Goal: Task Accomplishment & Management: Use online tool/utility

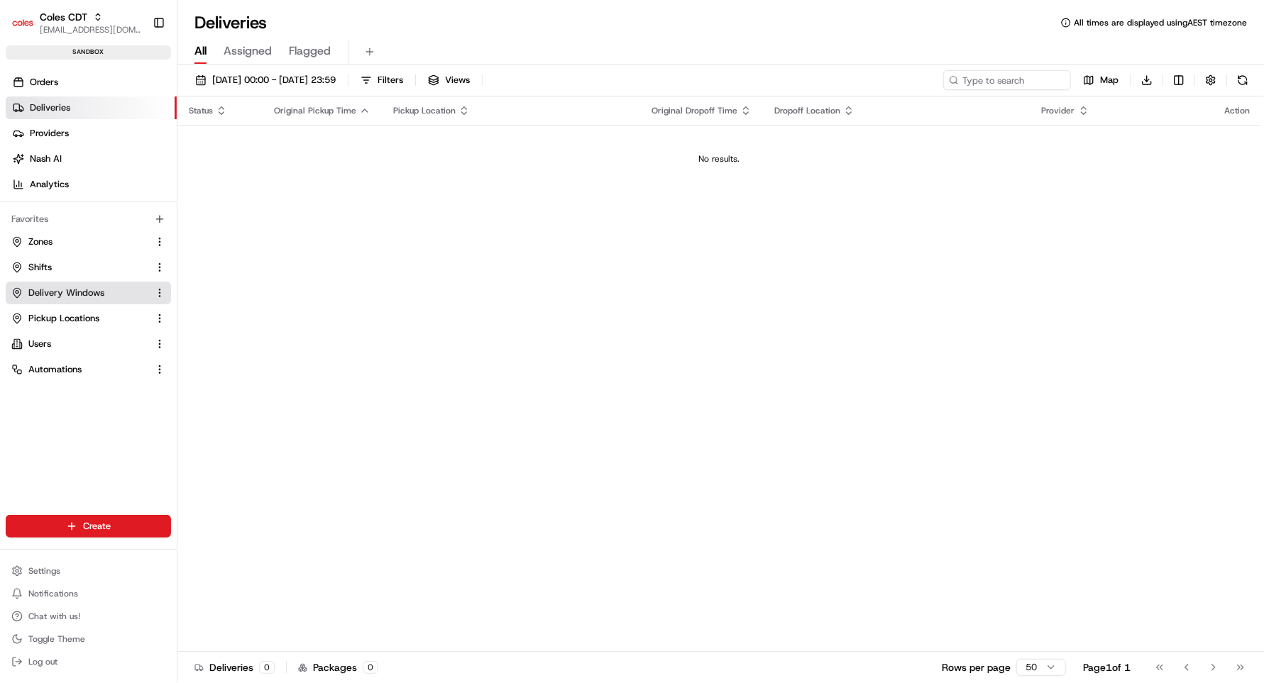
click at [44, 287] on span "Delivery Windows" at bounding box center [66, 293] width 76 height 13
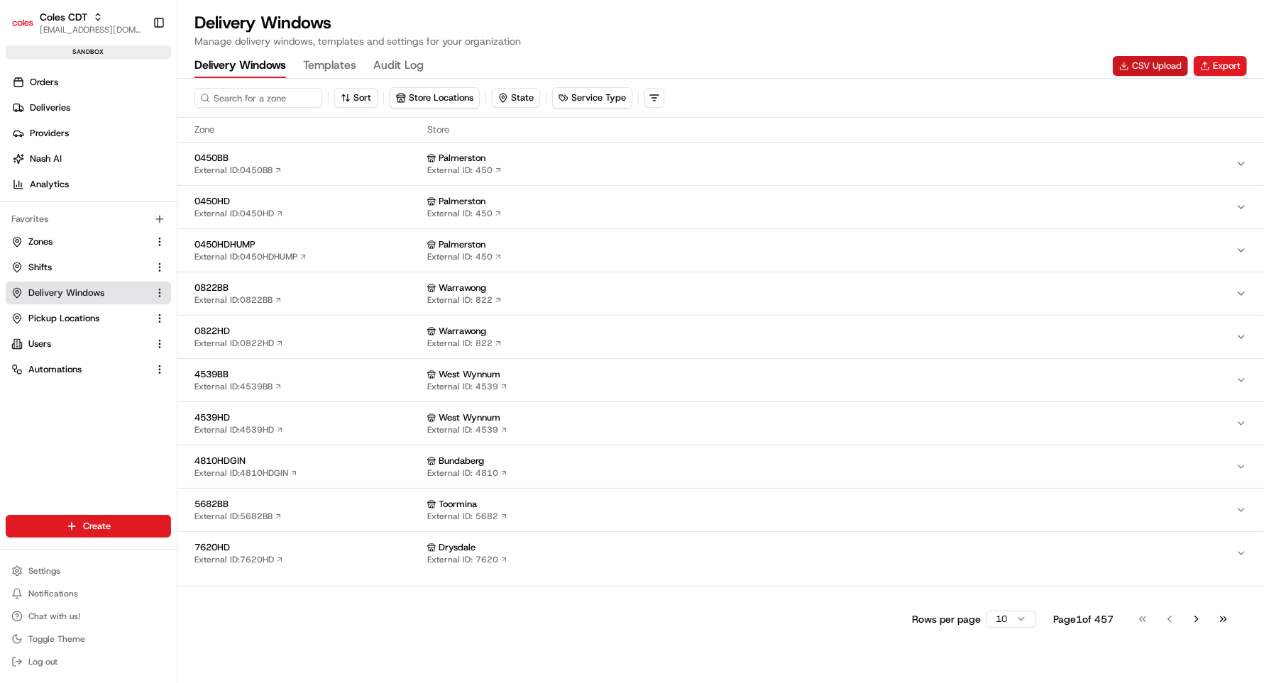
click at [1143, 67] on button "CSV Upload" at bounding box center [1149, 66] width 75 height 20
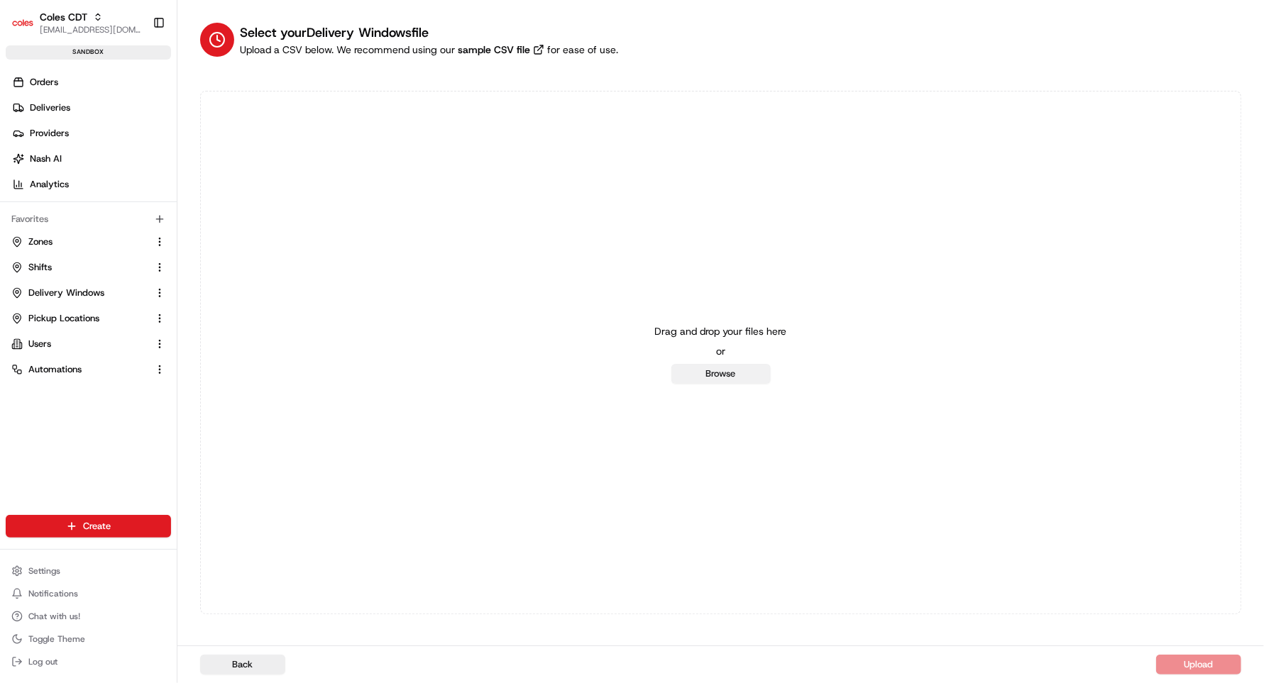
click at [711, 374] on button "Browse" at bounding box center [720, 374] width 99 height 20
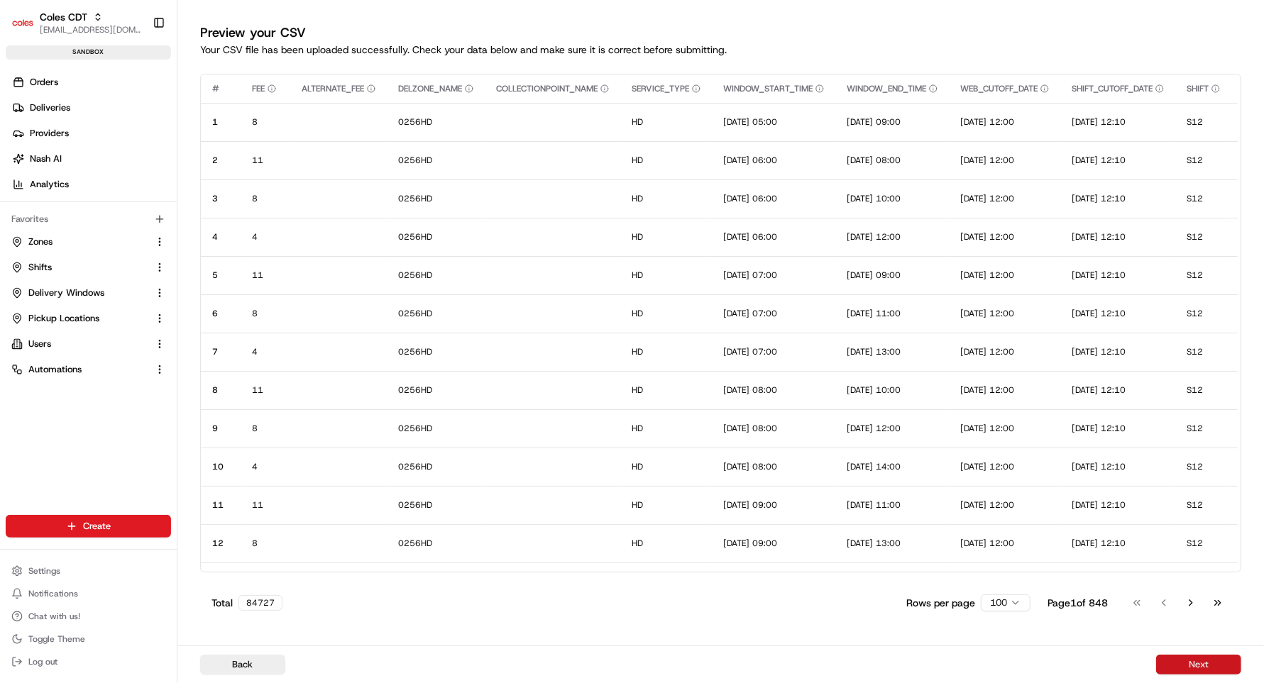
click at [1205, 668] on button "Next" at bounding box center [1198, 665] width 85 height 20
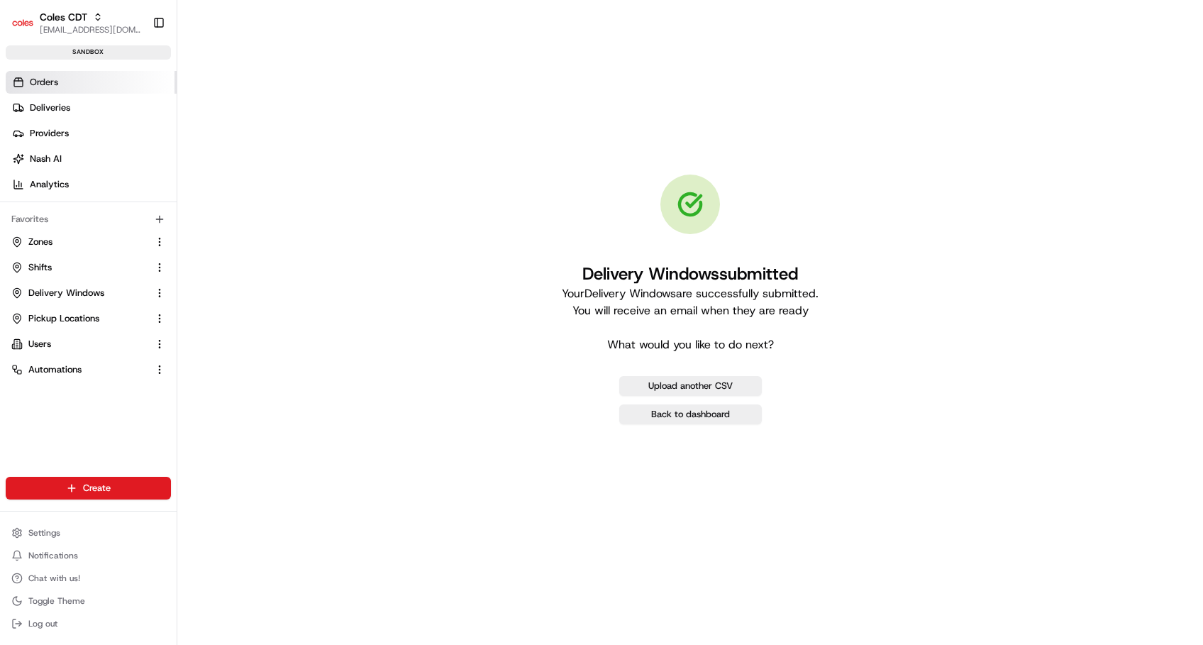
click at [53, 71] on link "Orders" at bounding box center [91, 82] width 171 height 23
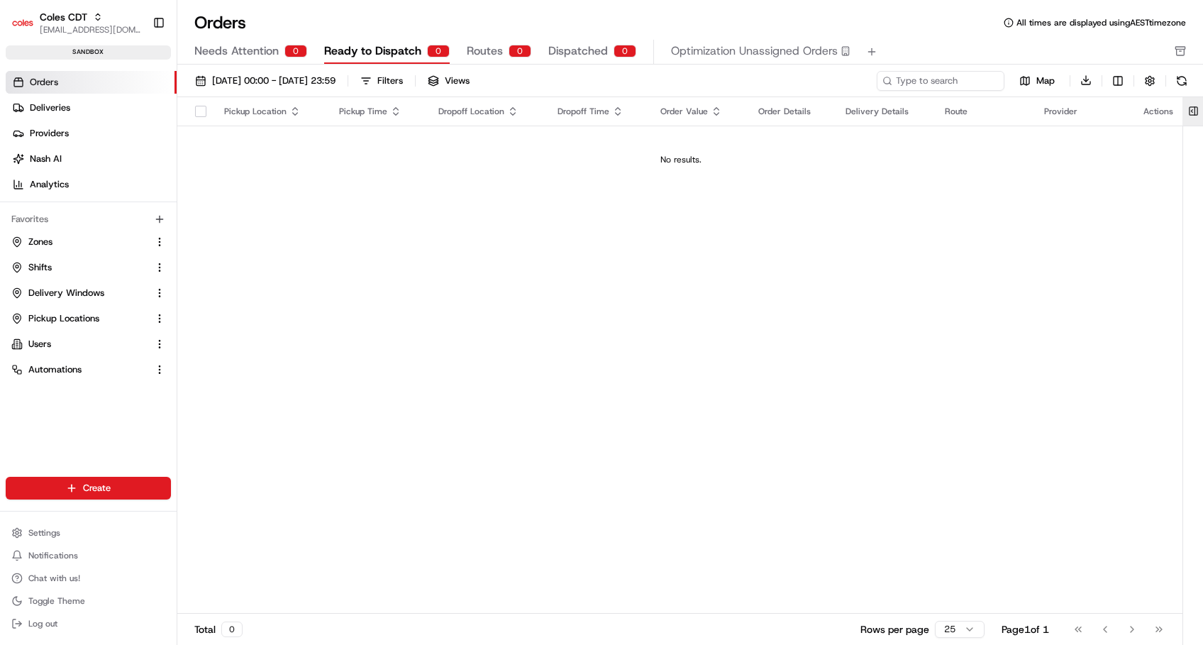
click at [1195, 112] on button at bounding box center [1193, 111] width 23 height 28
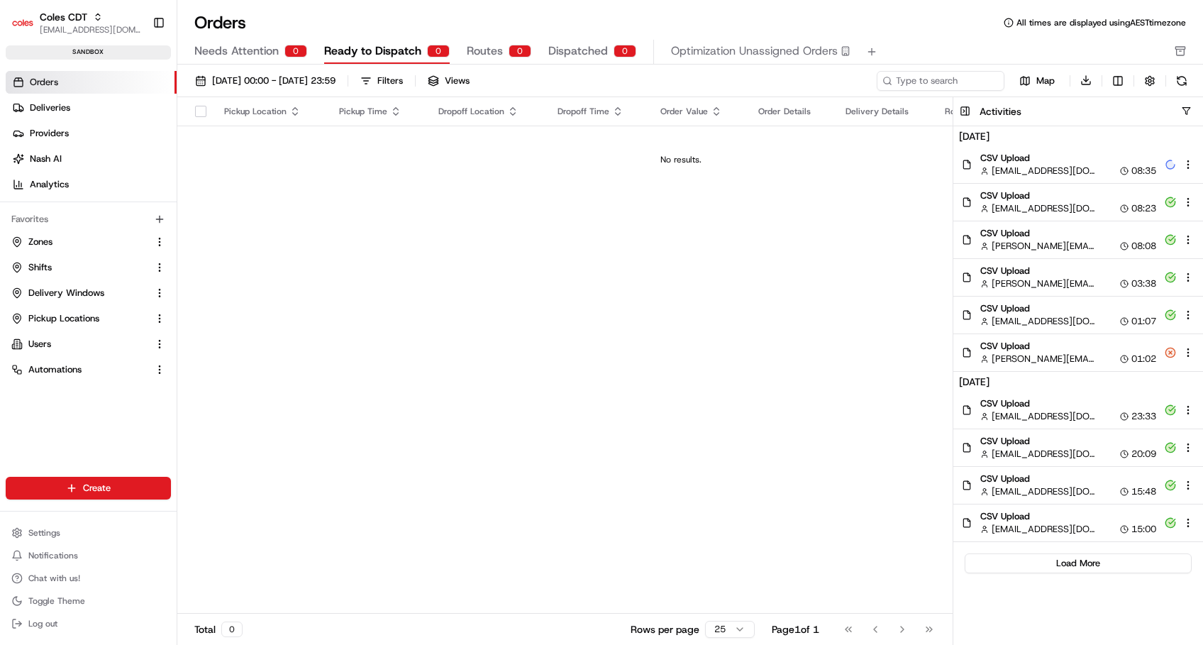
click at [1042, 176] on span "[EMAIL_ADDRESS][DOMAIN_NAME]" at bounding box center [1044, 171] width 104 height 13
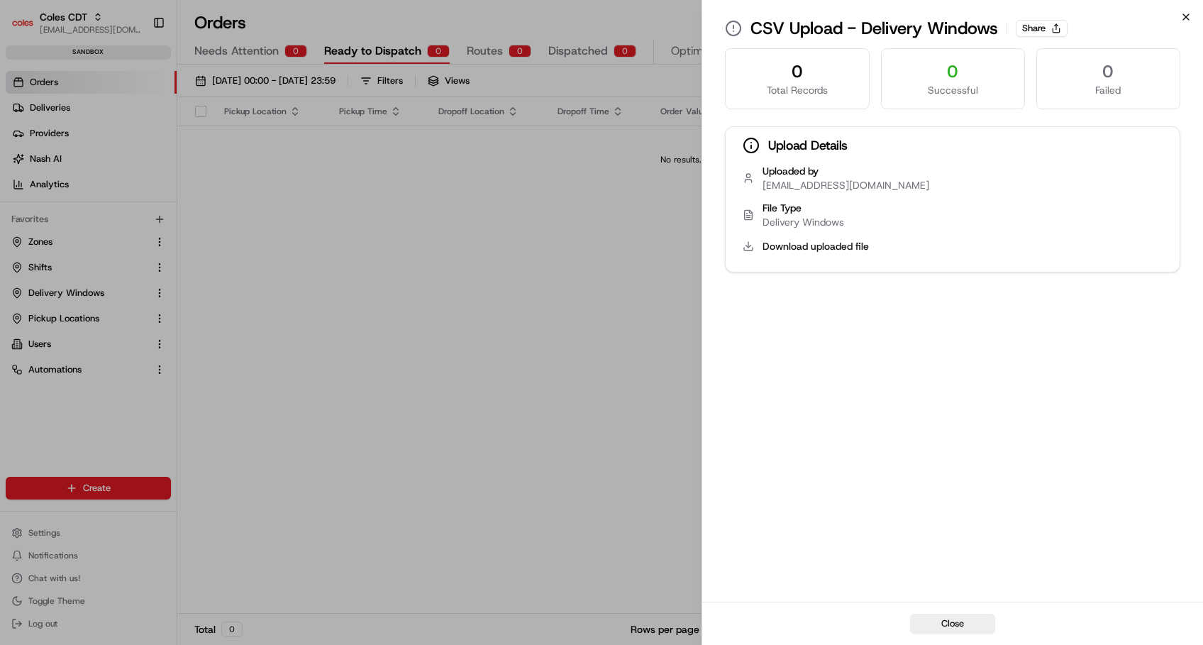
click at [1186, 13] on icon "button" at bounding box center [1186, 16] width 11 height 11
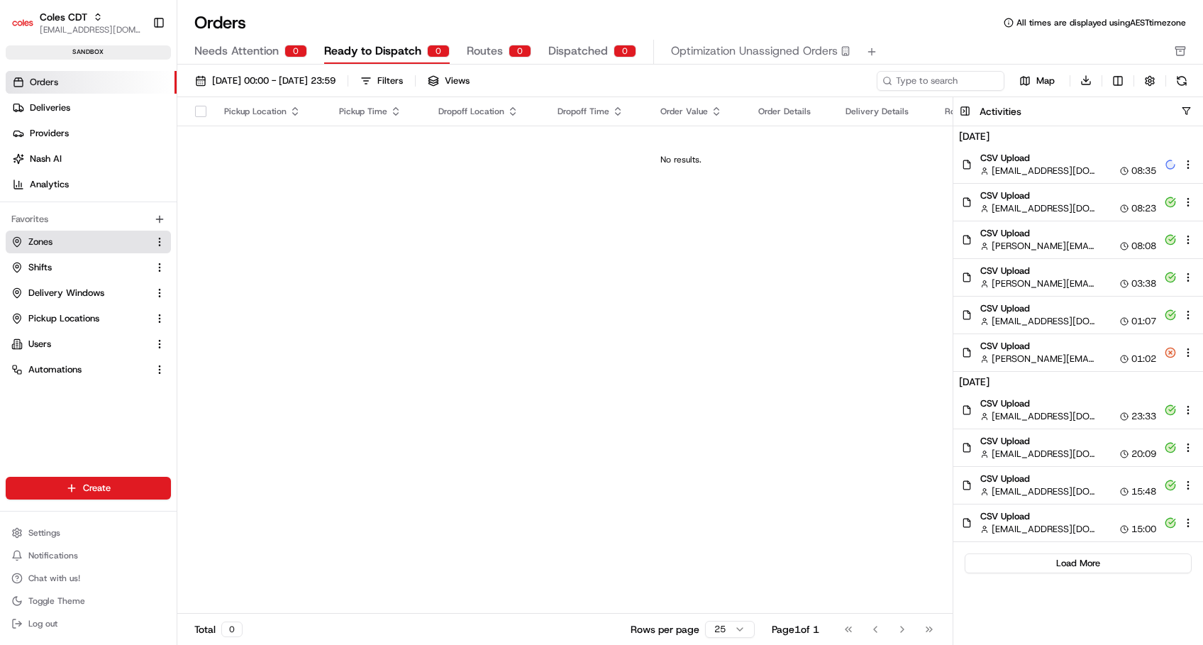
click at [40, 232] on button "Zones" at bounding box center [88, 242] width 165 height 23
